Goal: Information Seeking & Learning: Learn about a topic

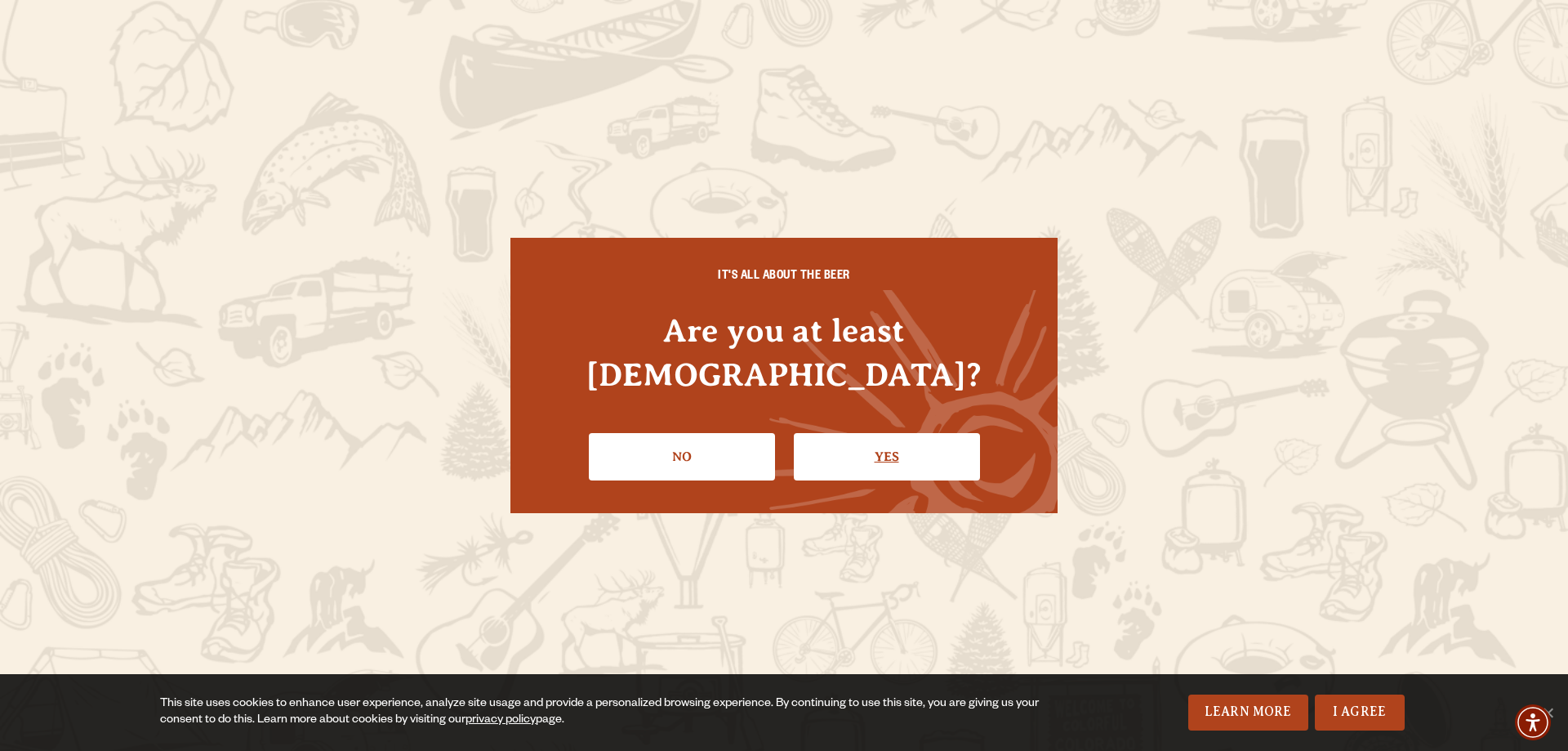
click at [882, 433] on link "Yes" at bounding box center [886, 456] width 187 height 47
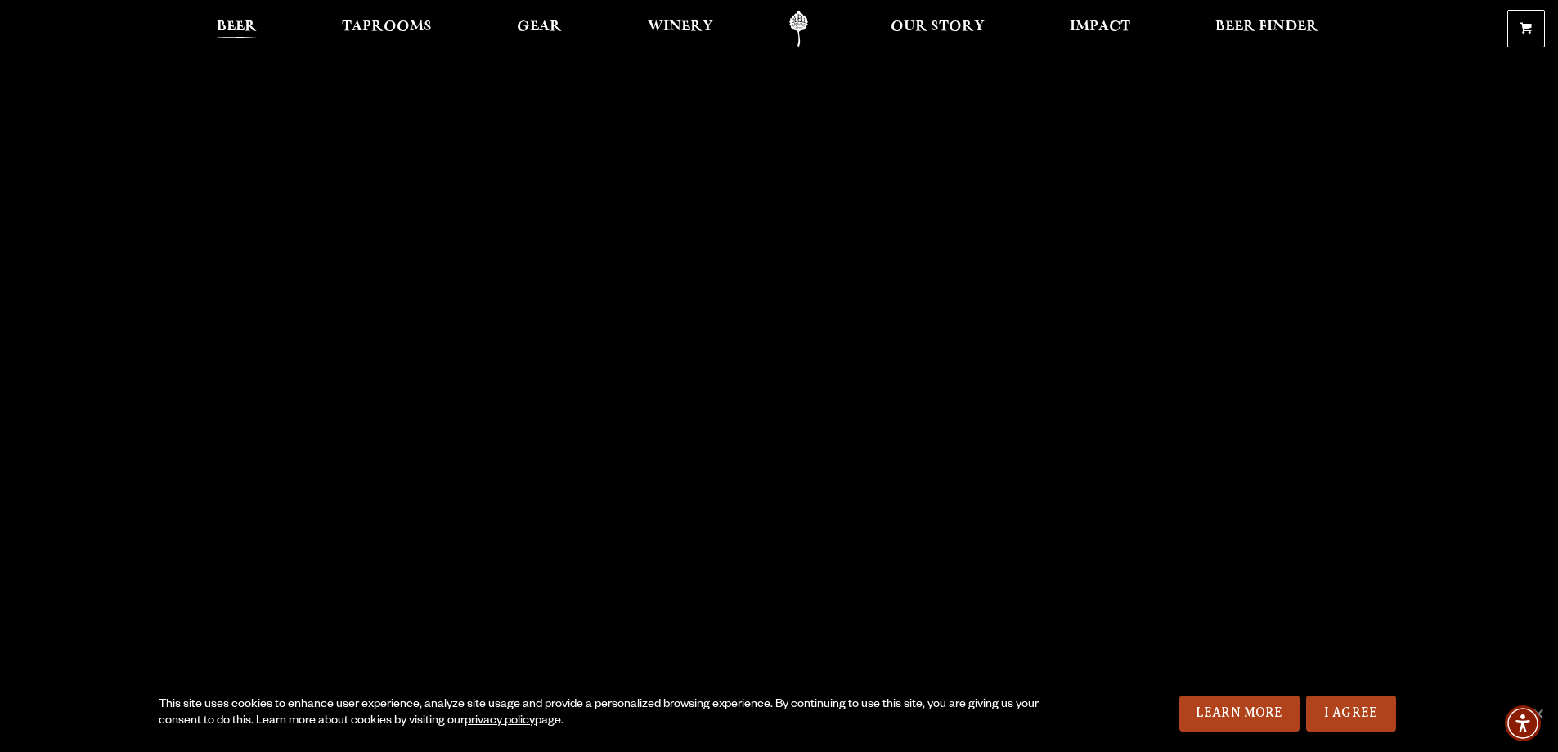
click at [243, 21] on span "Beer" at bounding box center [237, 26] width 40 height 13
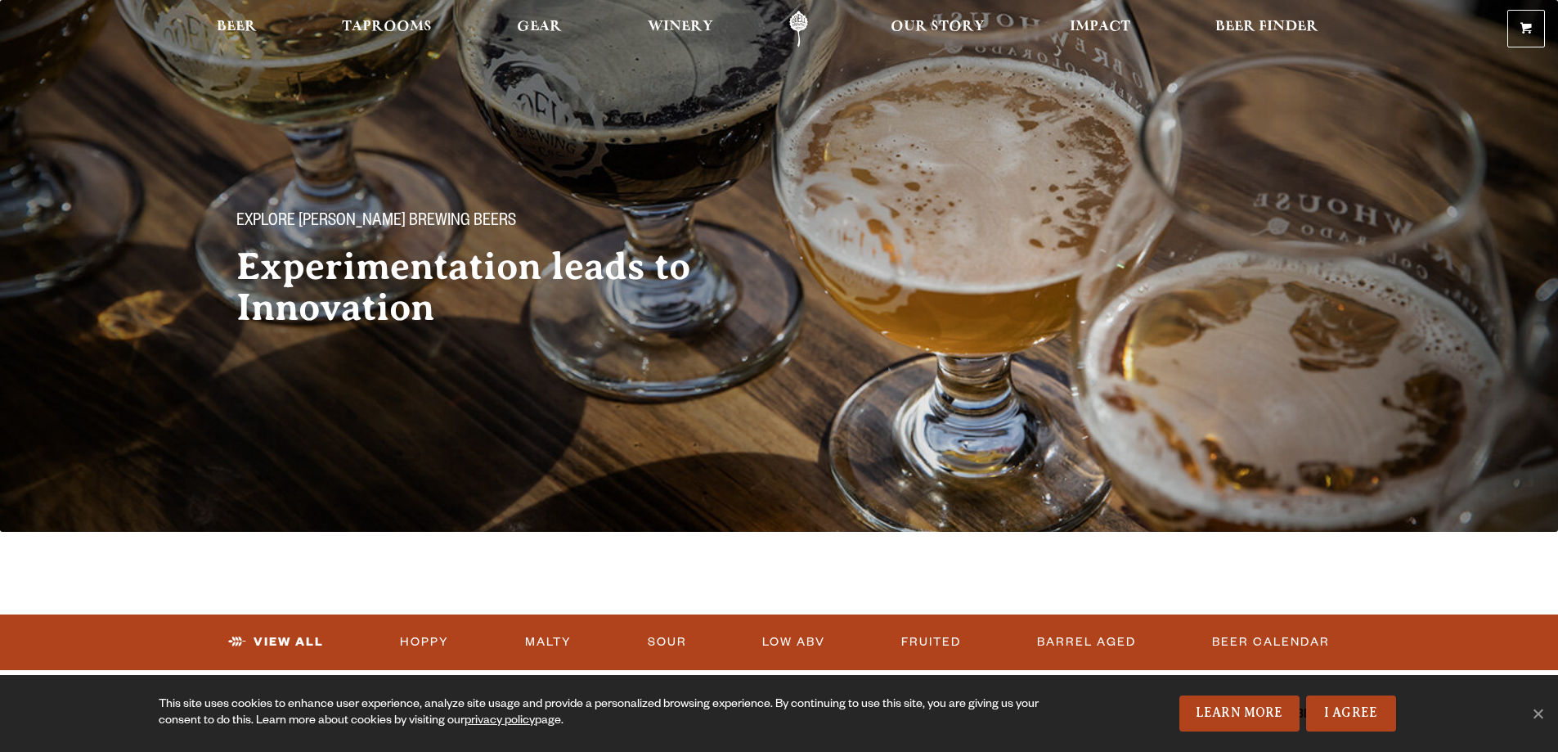
click at [232, 24] on span "Beer" at bounding box center [237, 26] width 40 height 13
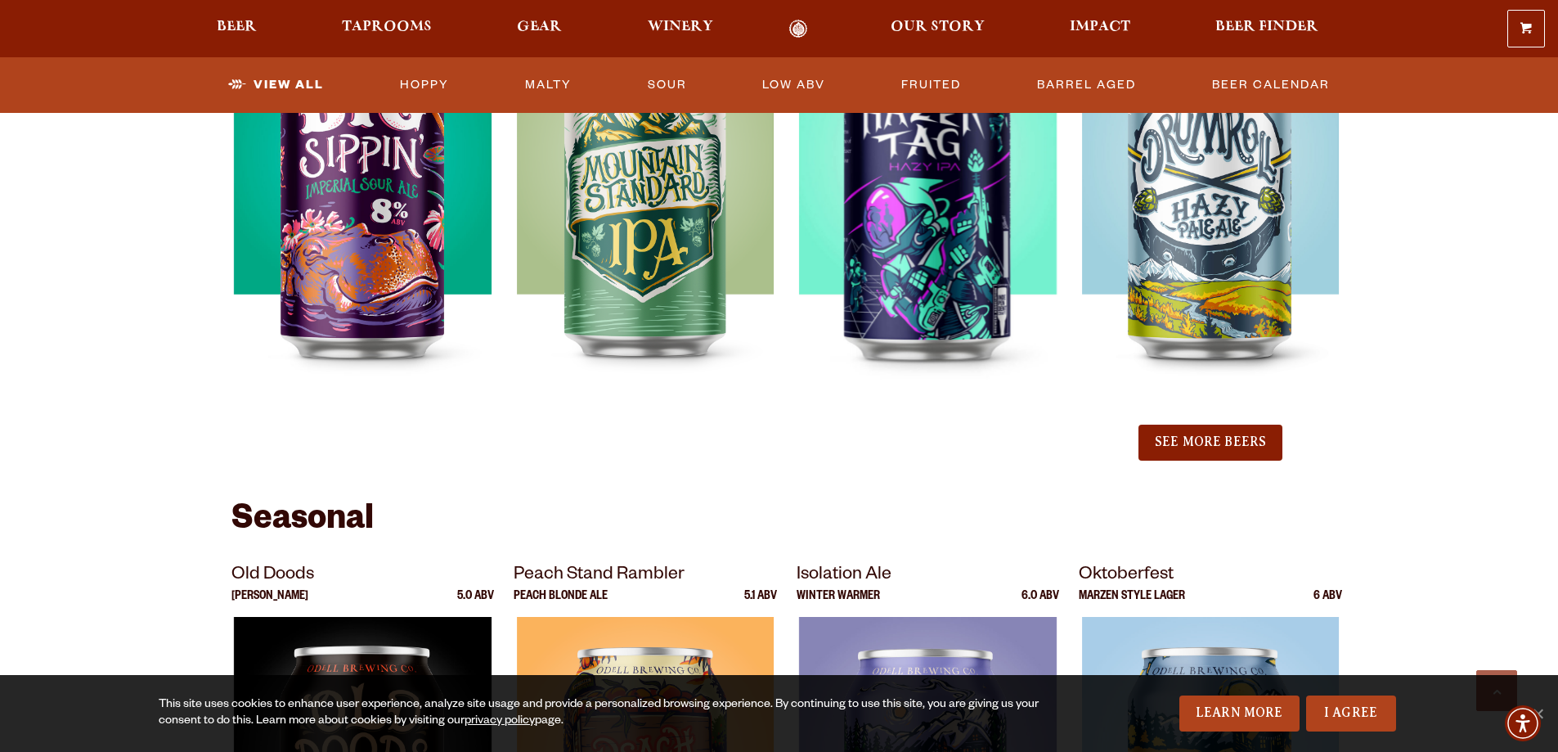
scroll to position [1396, 0]
